Goal: Navigation & Orientation: Go to known website

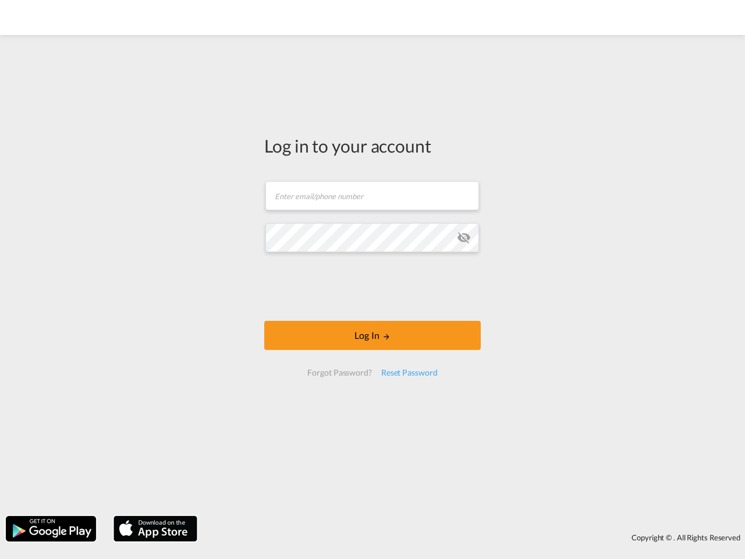
click at [464, 237] on md-icon "icon-eye-off" at bounding box center [464, 237] width 14 height 14
click at [372, 335] on button "Log In" at bounding box center [372, 335] width 217 height 29
click at [409, 372] on div "Reset Password" at bounding box center [410, 372] width 66 height 21
